Goal: Task Accomplishment & Management: Manage account settings

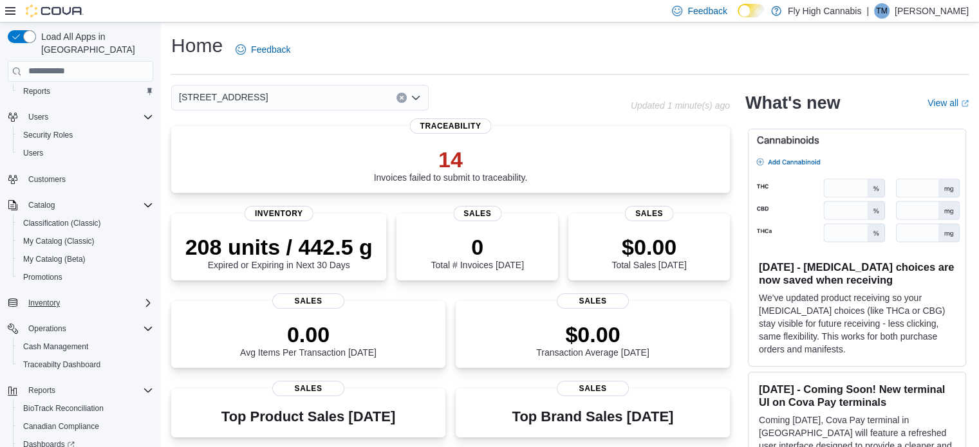
scroll to position [111, 0]
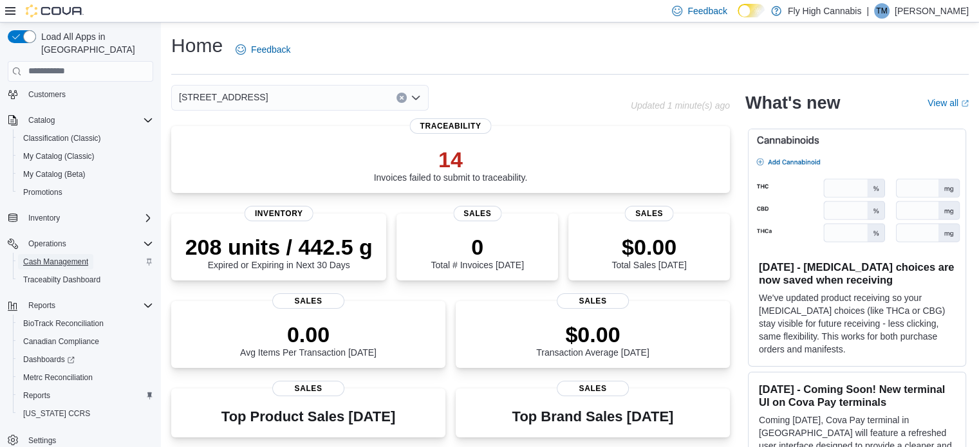
click at [75, 257] on span "Cash Management" at bounding box center [55, 262] width 65 height 10
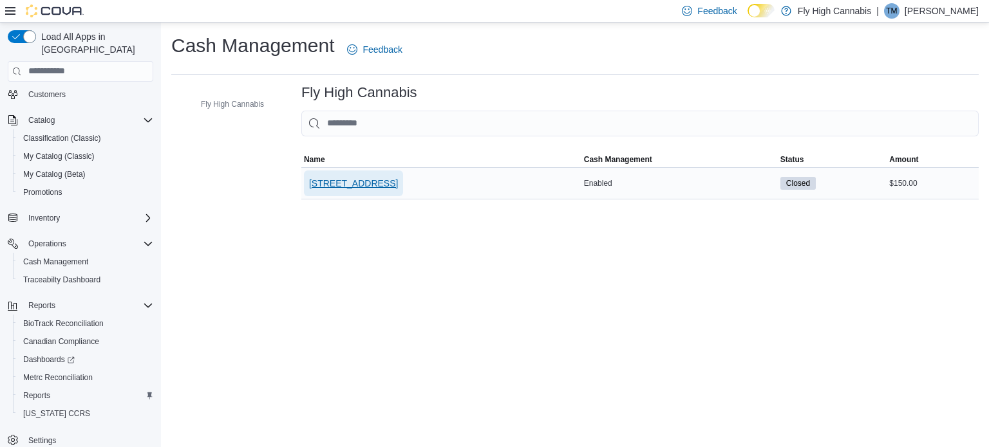
click at [378, 185] on span "[STREET_ADDRESS]" at bounding box center [353, 183] width 89 height 13
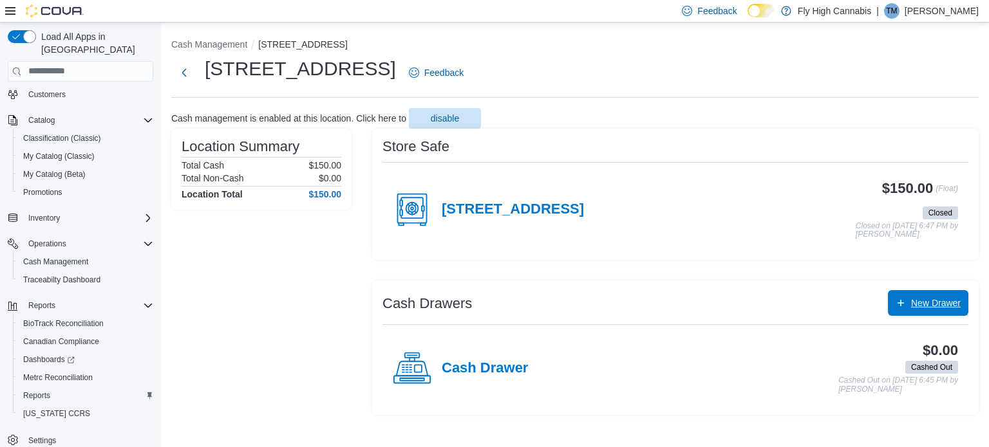
click at [929, 302] on span "New Drawer" at bounding box center [936, 303] width 50 height 13
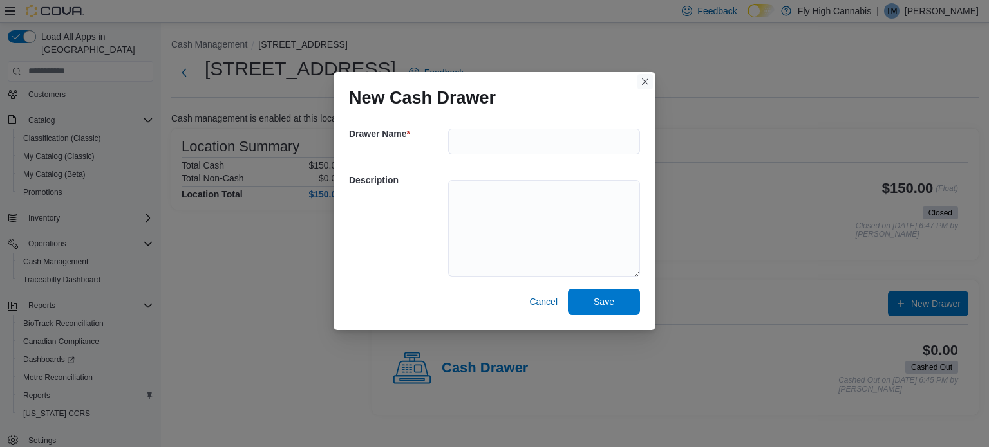
click at [638, 84] on button "Closes this modal window" at bounding box center [644, 81] width 15 height 15
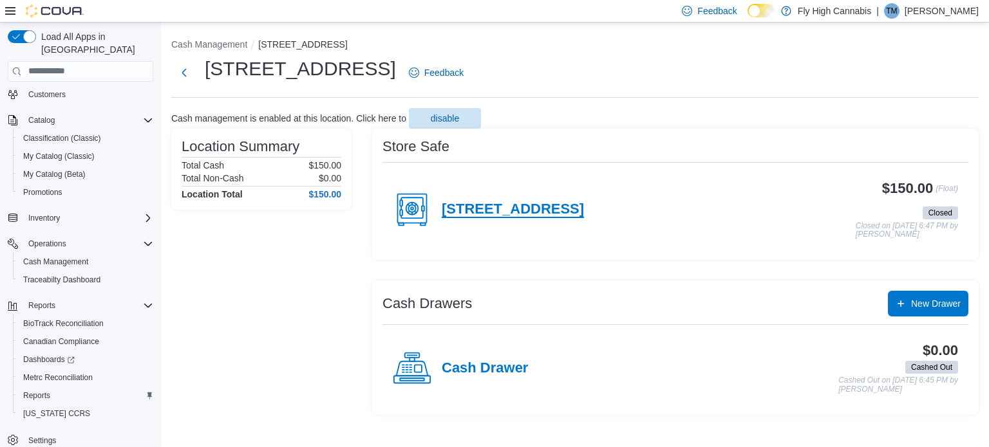
click at [540, 209] on h4 "[STREET_ADDRESS]" at bounding box center [512, 209] width 142 height 17
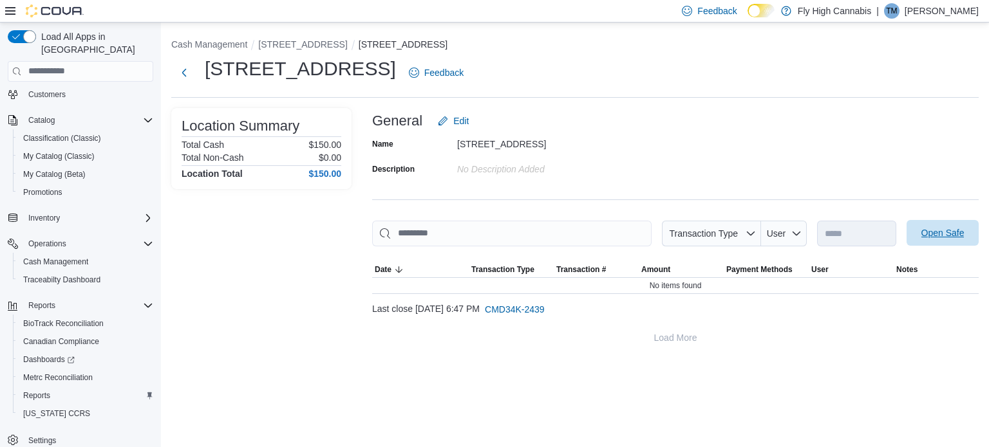
click at [958, 231] on span "Open Safe" at bounding box center [942, 233] width 43 height 13
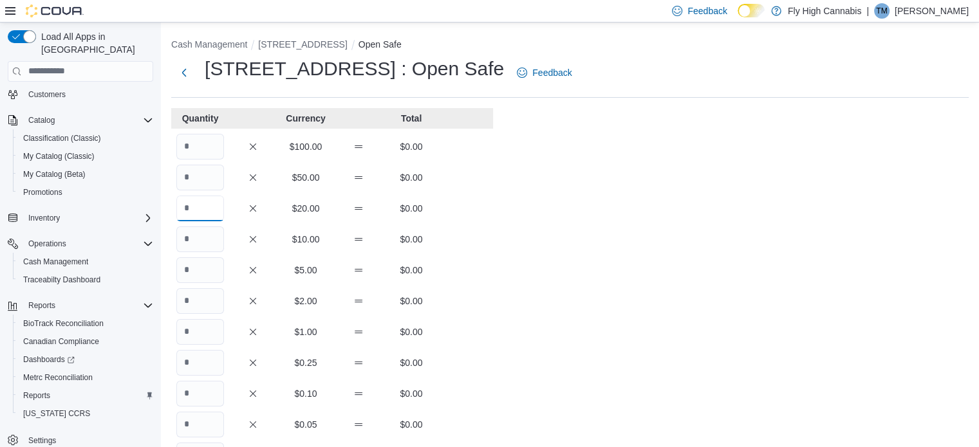
click at [212, 214] on input "Quantity" at bounding box center [200, 209] width 48 height 26
type input "*"
click at [197, 240] on input "Quantity" at bounding box center [200, 240] width 48 height 26
type input "*"
click at [200, 272] on input "Quantity" at bounding box center [200, 270] width 48 height 26
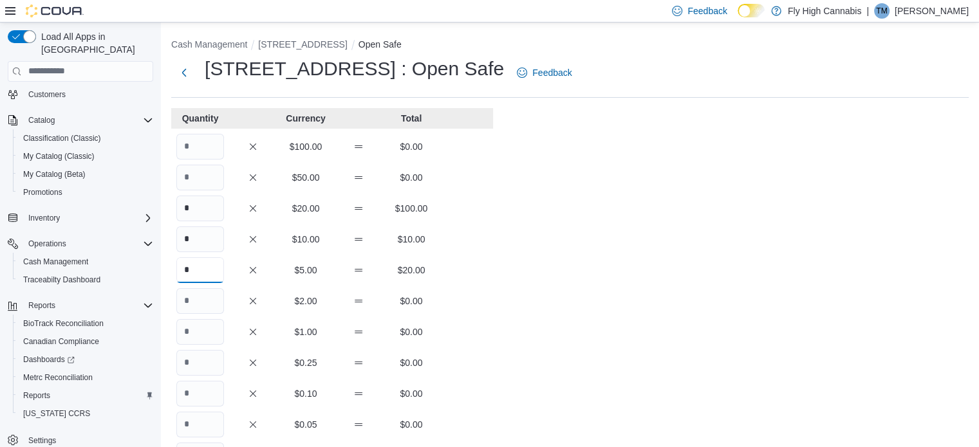
type input "*"
click at [196, 304] on input "Quantity" at bounding box center [200, 301] width 48 height 26
click at [196, 333] on input "Quantity" at bounding box center [200, 332] width 48 height 26
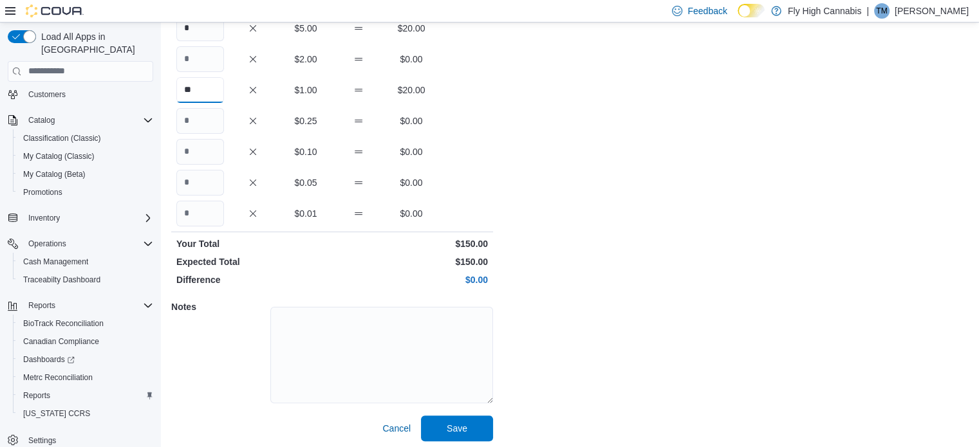
scroll to position [246, 0]
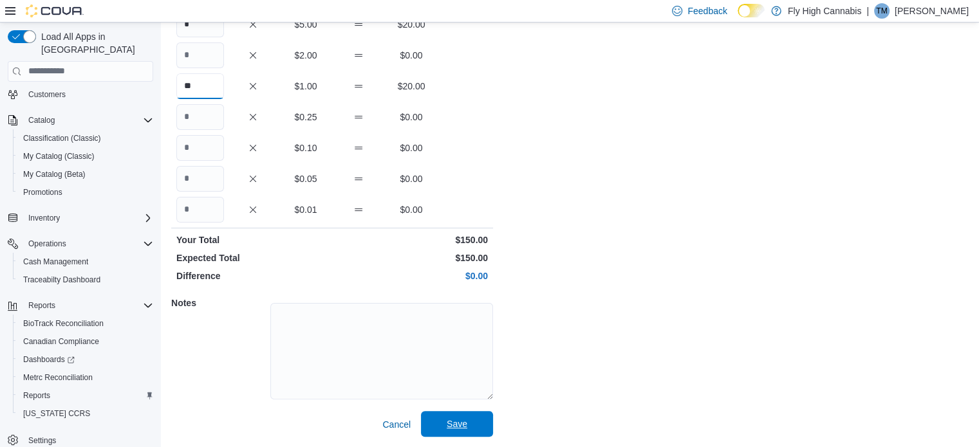
type input "**"
click at [482, 421] on span "Save" at bounding box center [457, 424] width 57 height 26
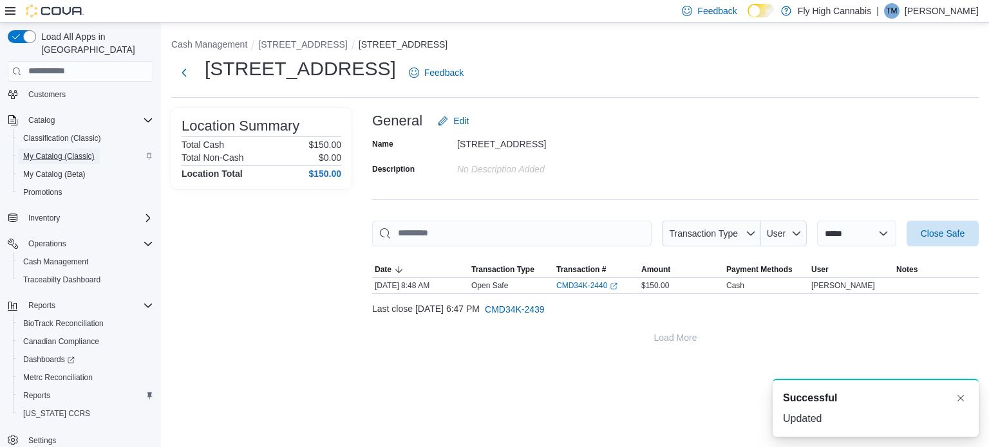
click at [64, 149] on span "My Catalog (Classic)" at bounding box center [58, 156] width 71 height 15
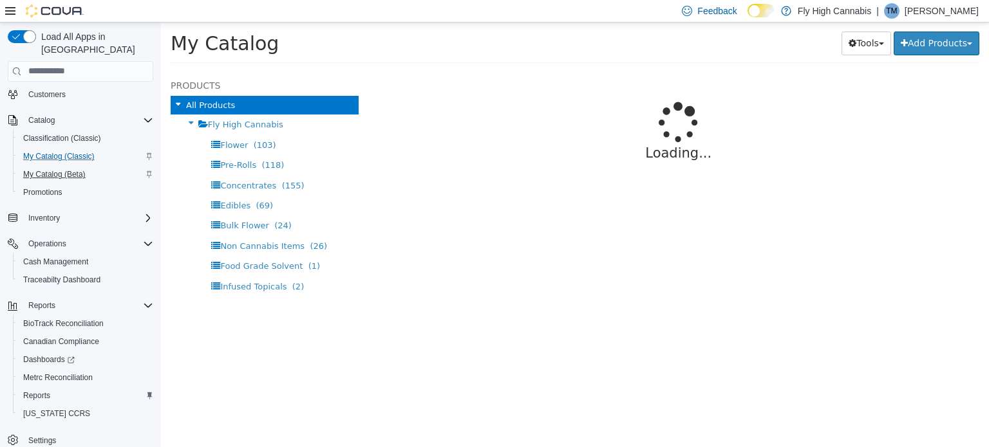
select select "**********"
